Goal: Find specific page/section

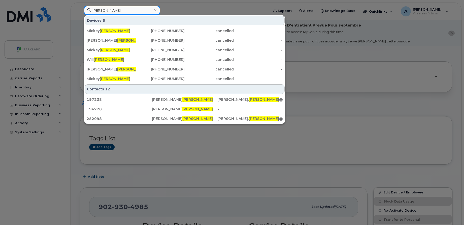
paste input "[PERSON_NAME]"
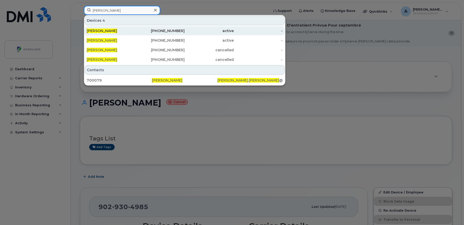
type input "[PERSON_NAME]"
click at [117, 33] on div "[PERSON_NAME]" at bounding box center [111, 30] width 49 height 5
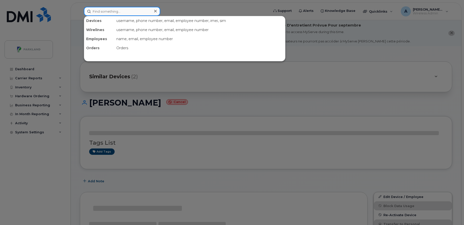
click at [138, 10] on input at bounding box center [122, 11] width 76 height 9
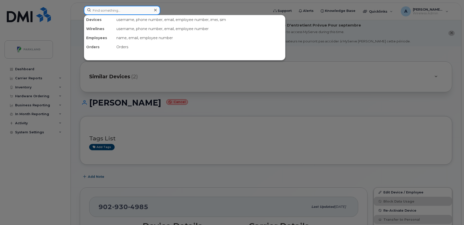
paste input "[PERSON_NAME]"
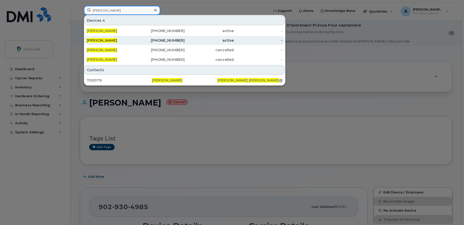
type input "[PERSON_NAME]"
click at [149, 39] on div "[PHONE_NUMBER]" at bounding box center [160, 40] width 49 height 5
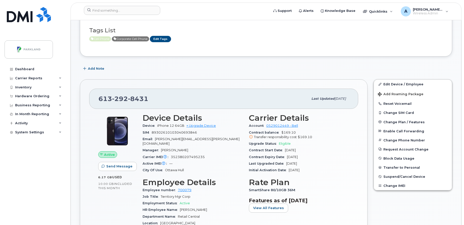
scroll to position [109, 0]
